Goal: Find specific page/section: Find specific page/section

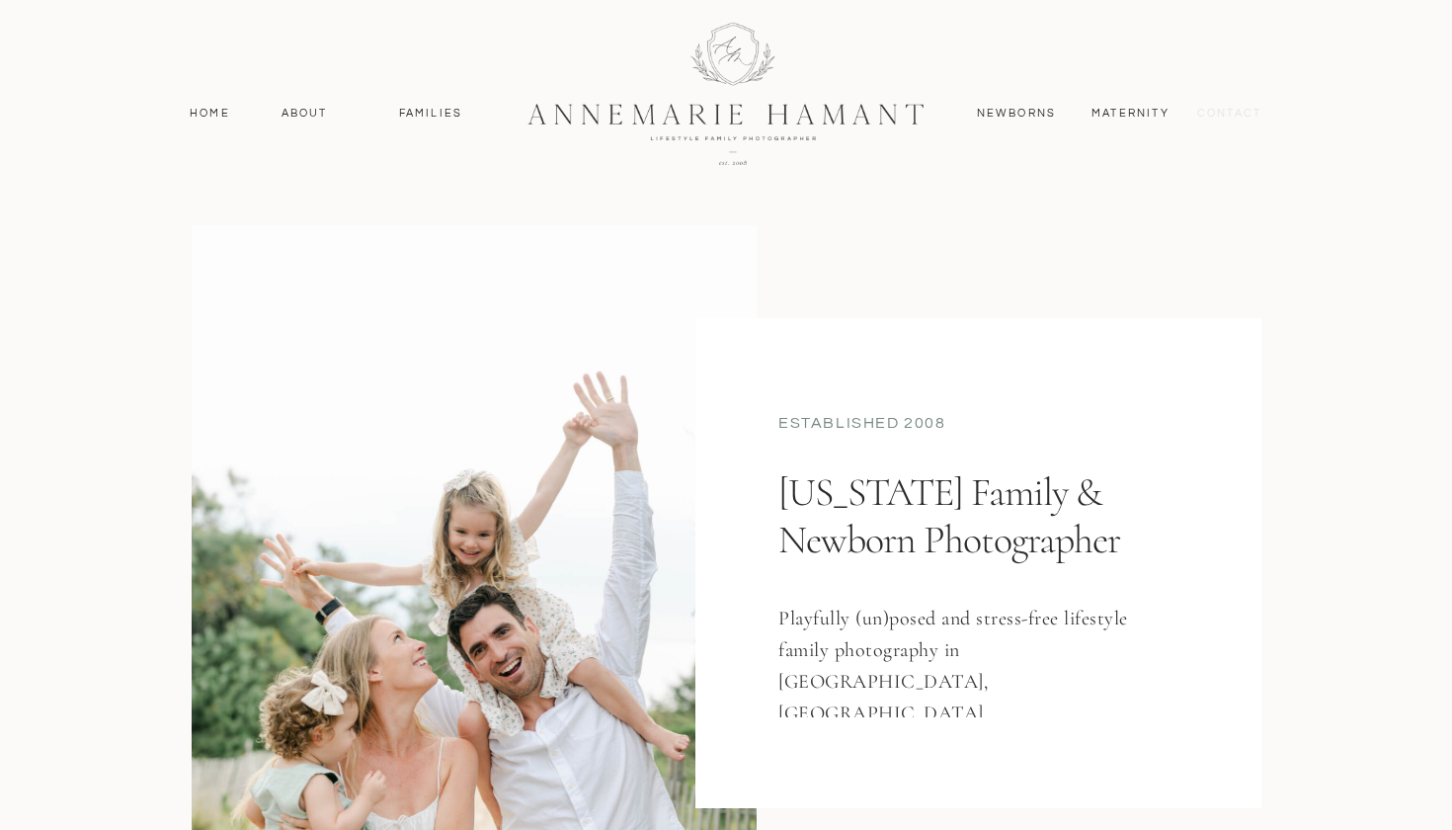
click at [1203, 116] on nav "contact" at bounding box center [1229, 114] width 86 height 18
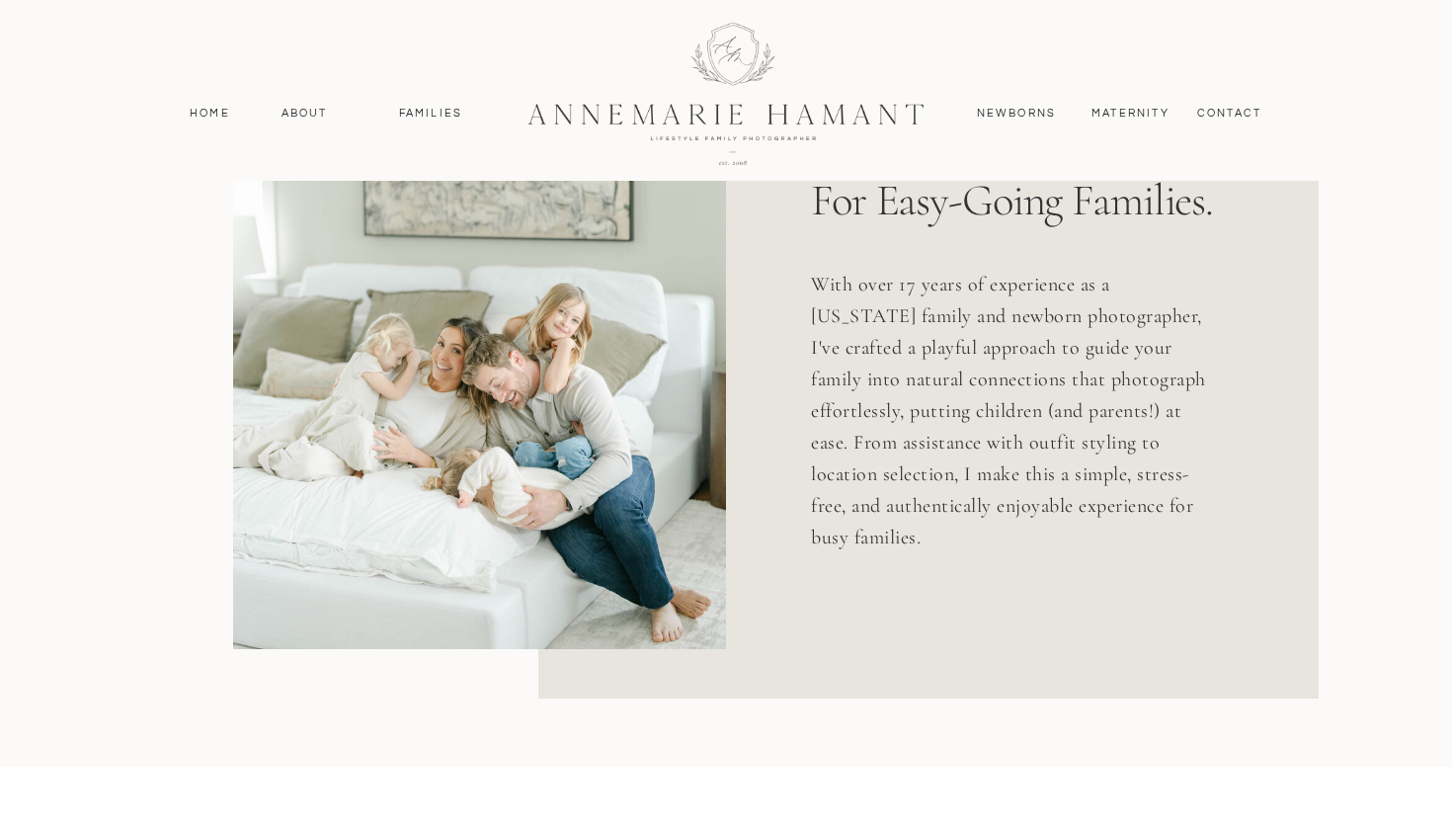
scroll to position [1161, 0]
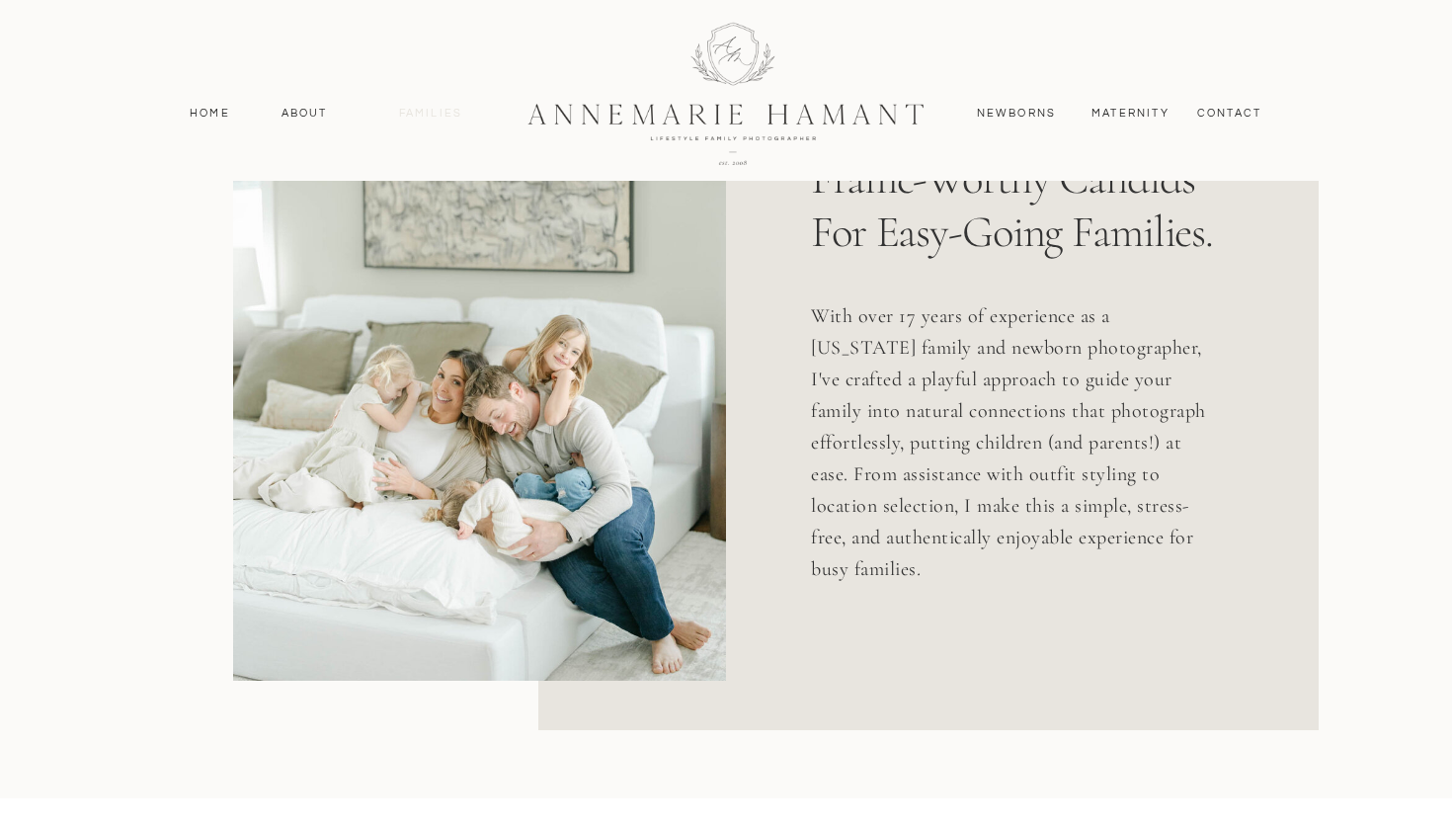
click at [443, 114] on nav "Families" at bounding box center [430, 114] width 89 height 18
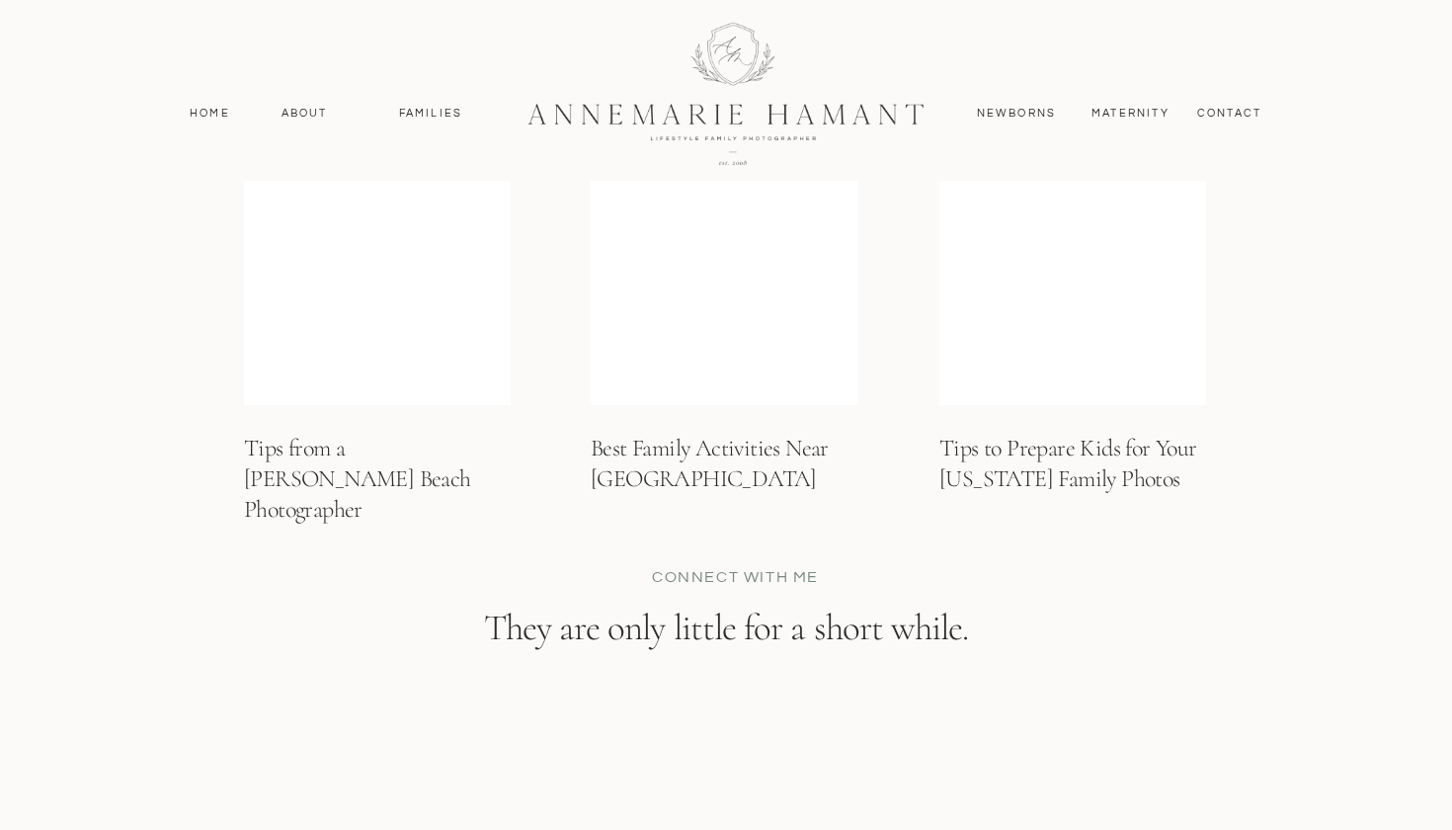
scroll to position [7680, 0]
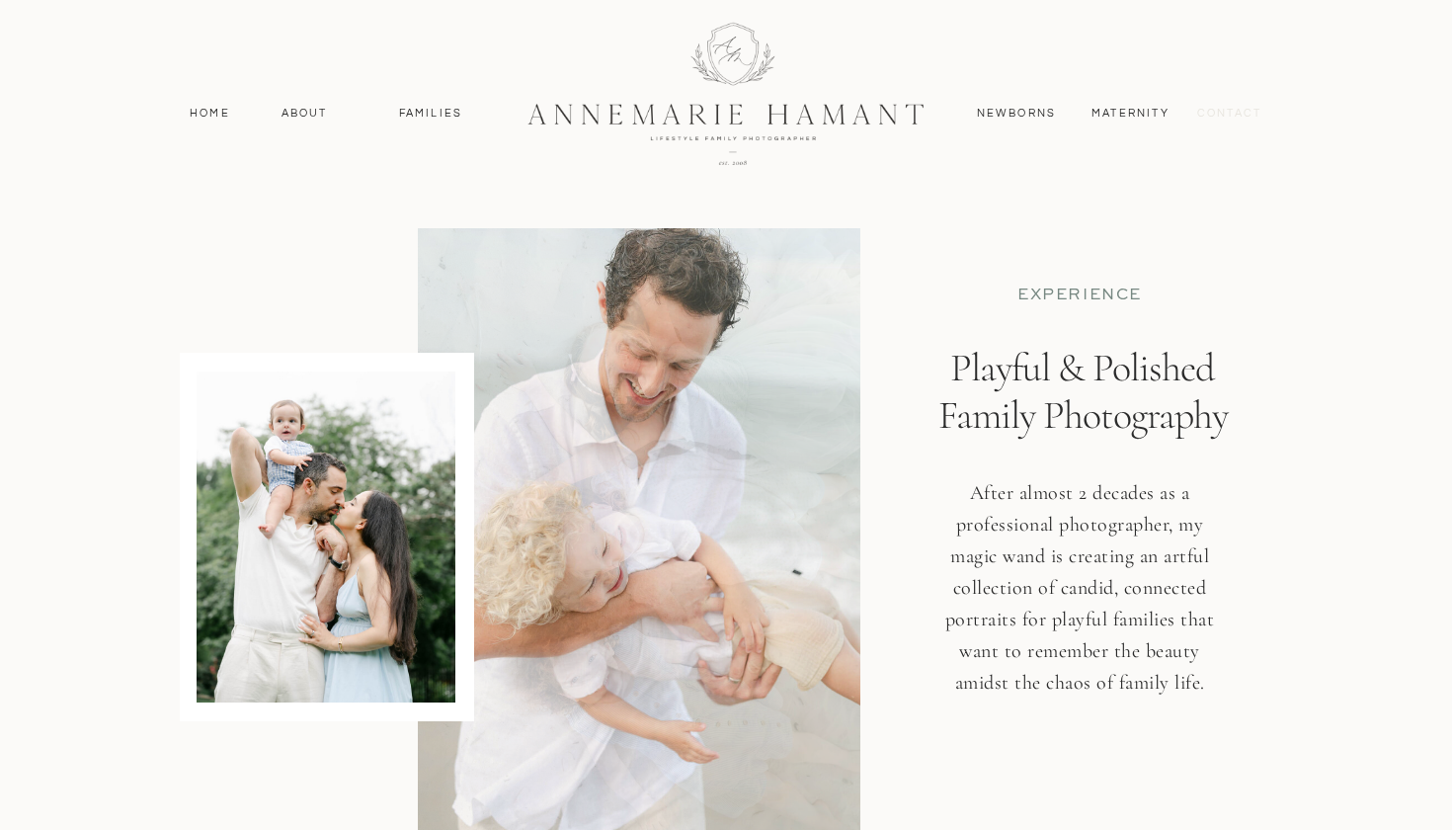
click at [1199, 109] on nav "contact" at bounding box center [1229, 114] width 86 height 18
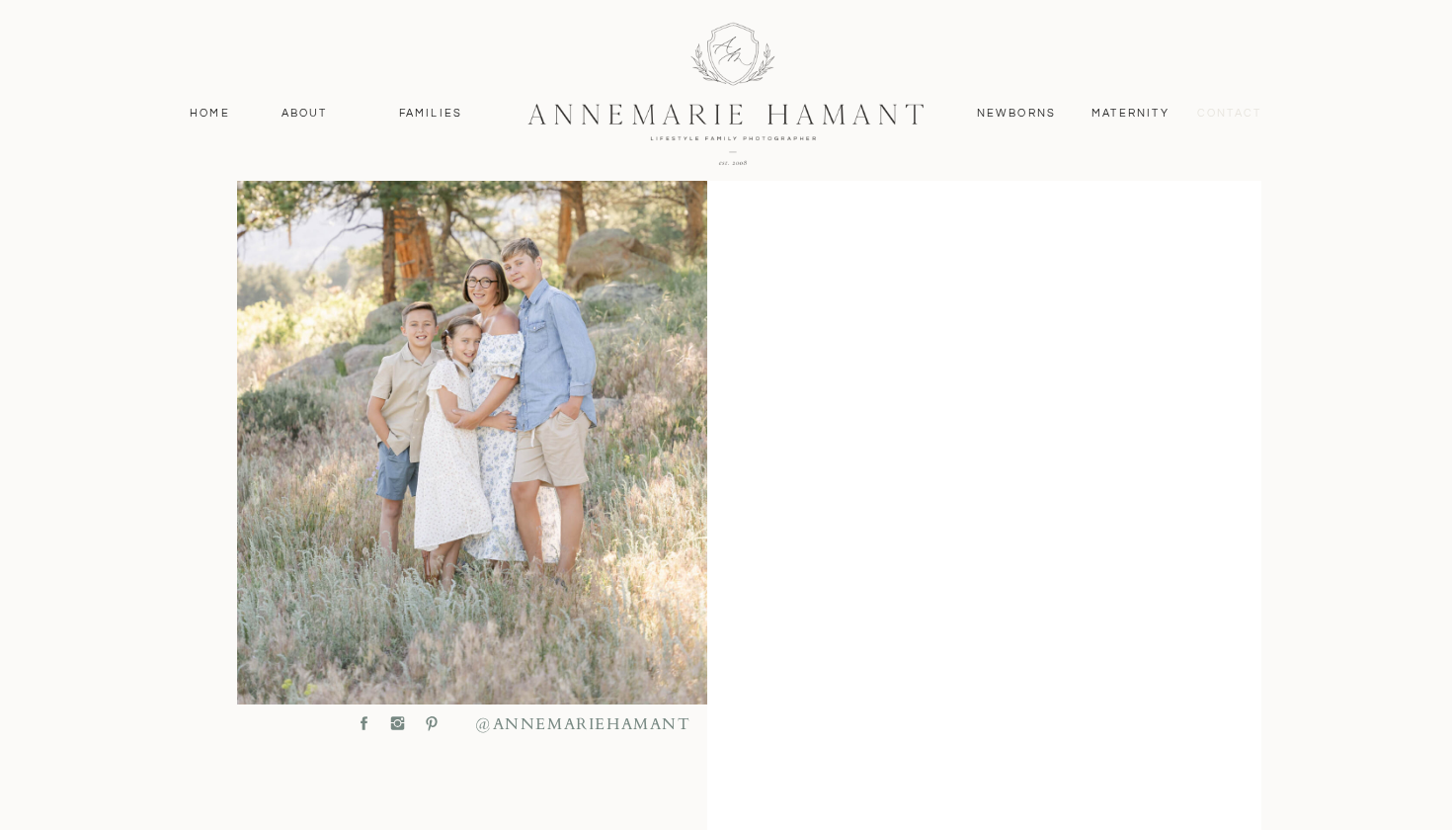
scroll to position [632, 0]
click at [425, 120] on nav "Families" at bounding box center [430, 114] width 89 height 18
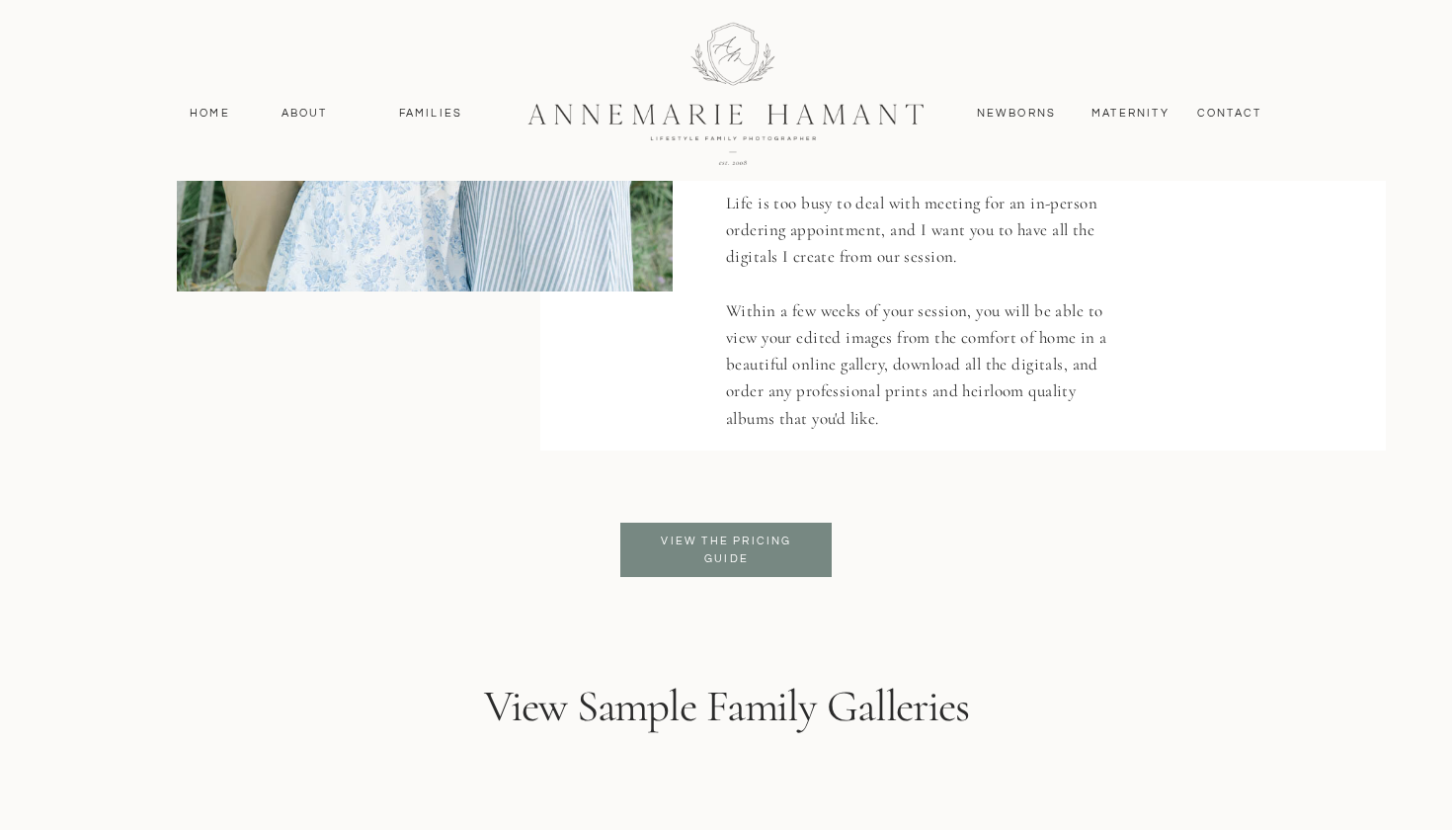
scroll to position [4634, 0]
click at [732, 544] on p "View the pricing guide" at bounding box center [726, 549] width 161 height 36
